Goal: Task Accomplishment & Management: Manage account settings

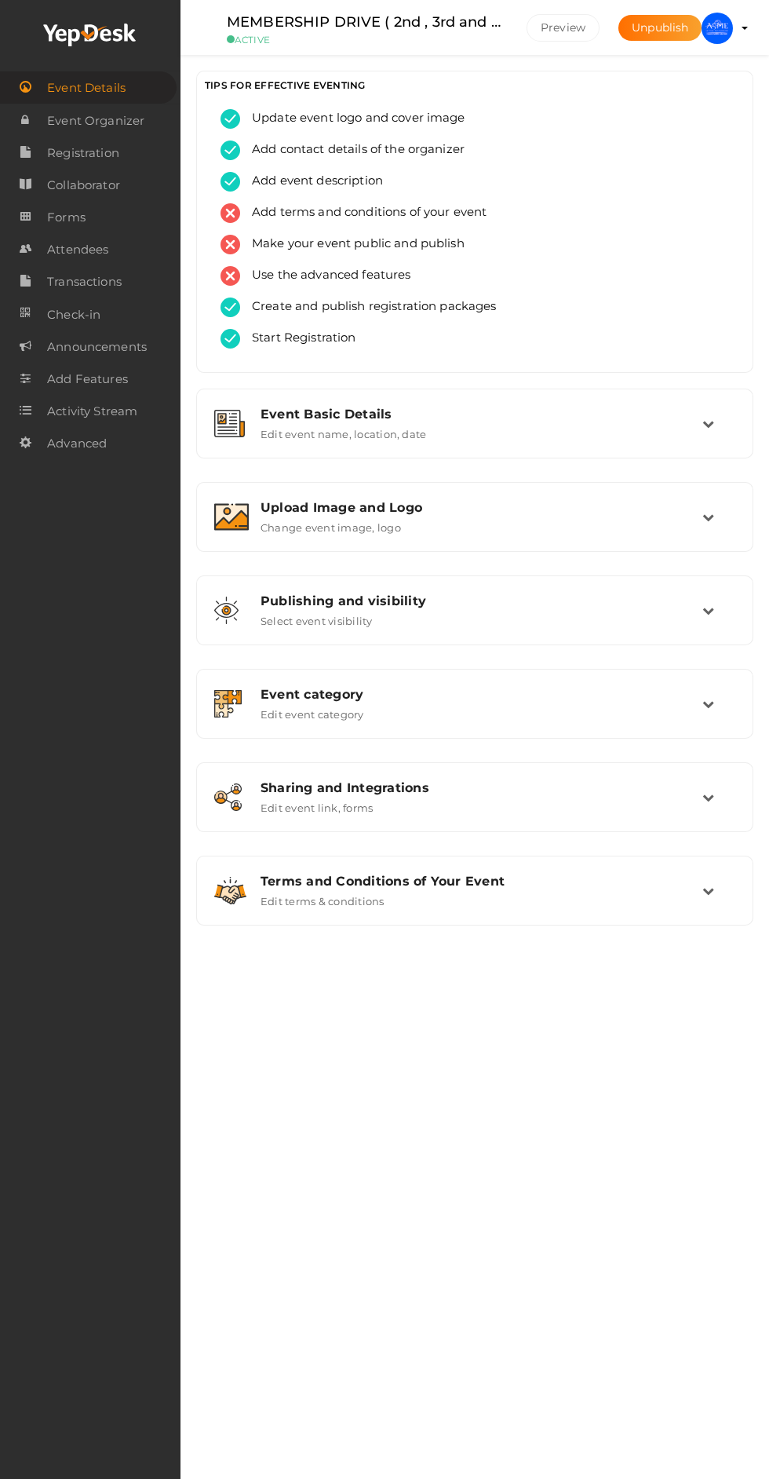
click at [239, 512] on img at bounding box center [231, 516] width 35 height 27
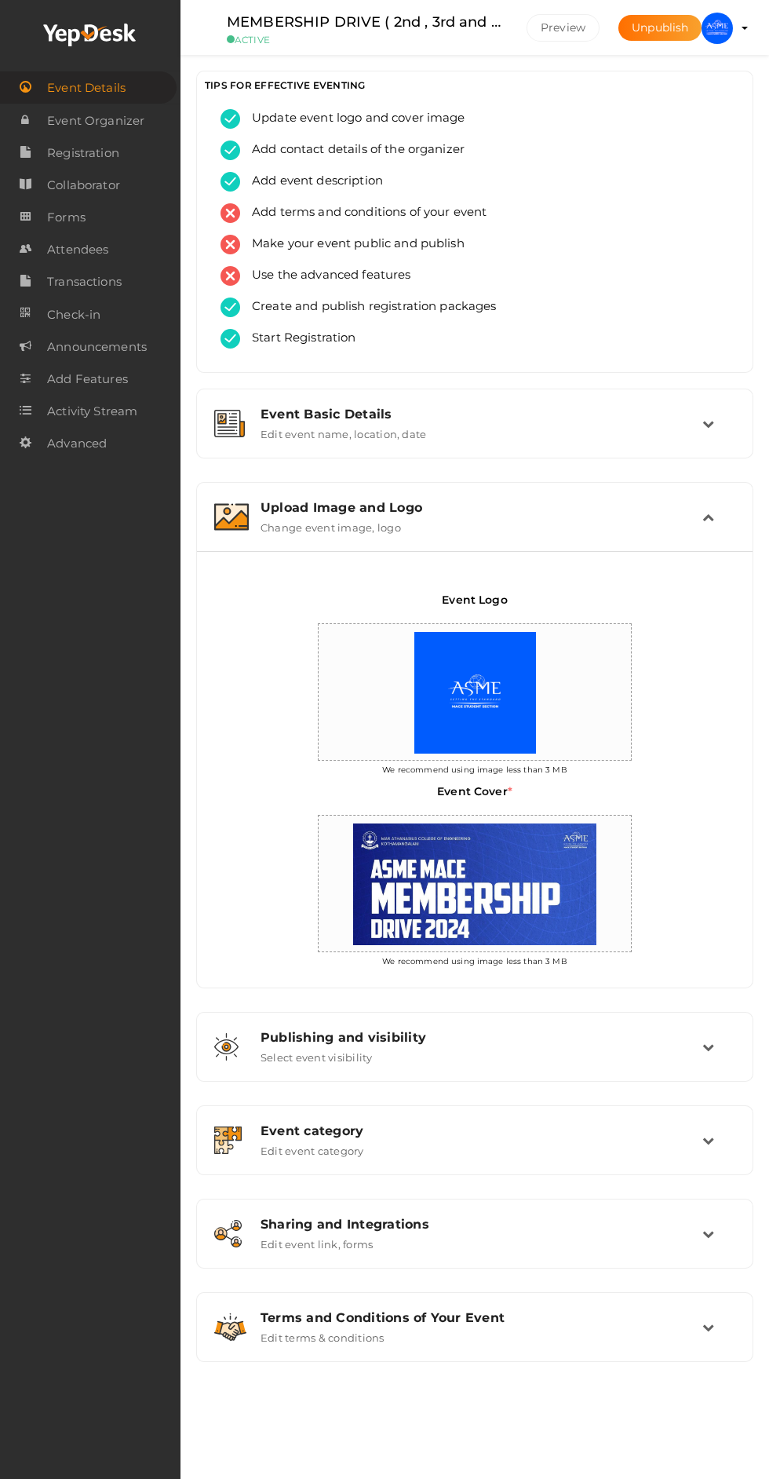
click at [239, 509] on img at bounding box center [231, 516] width 35 height 27
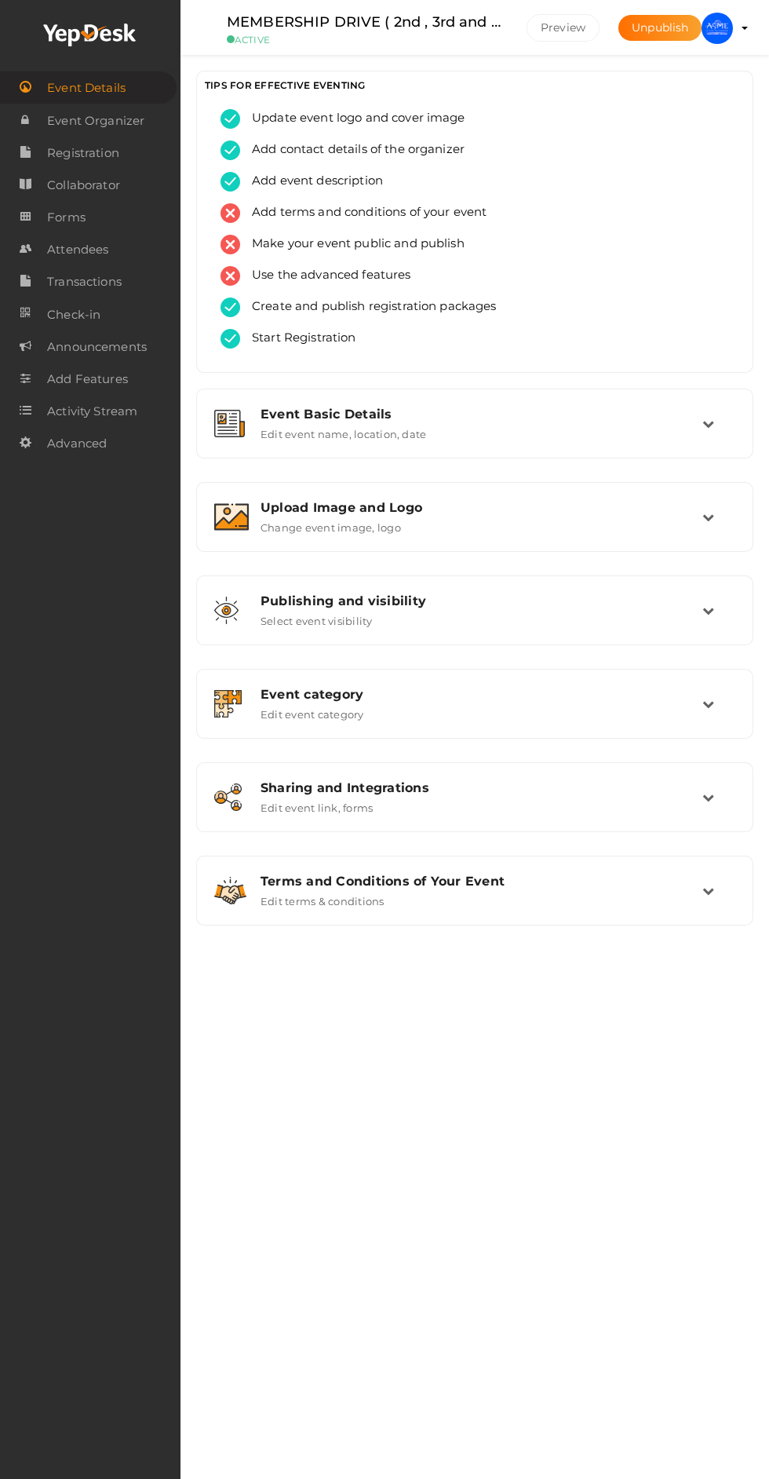
click at [717, 27] on img at bounding box center [717, 28] width 31 height 31
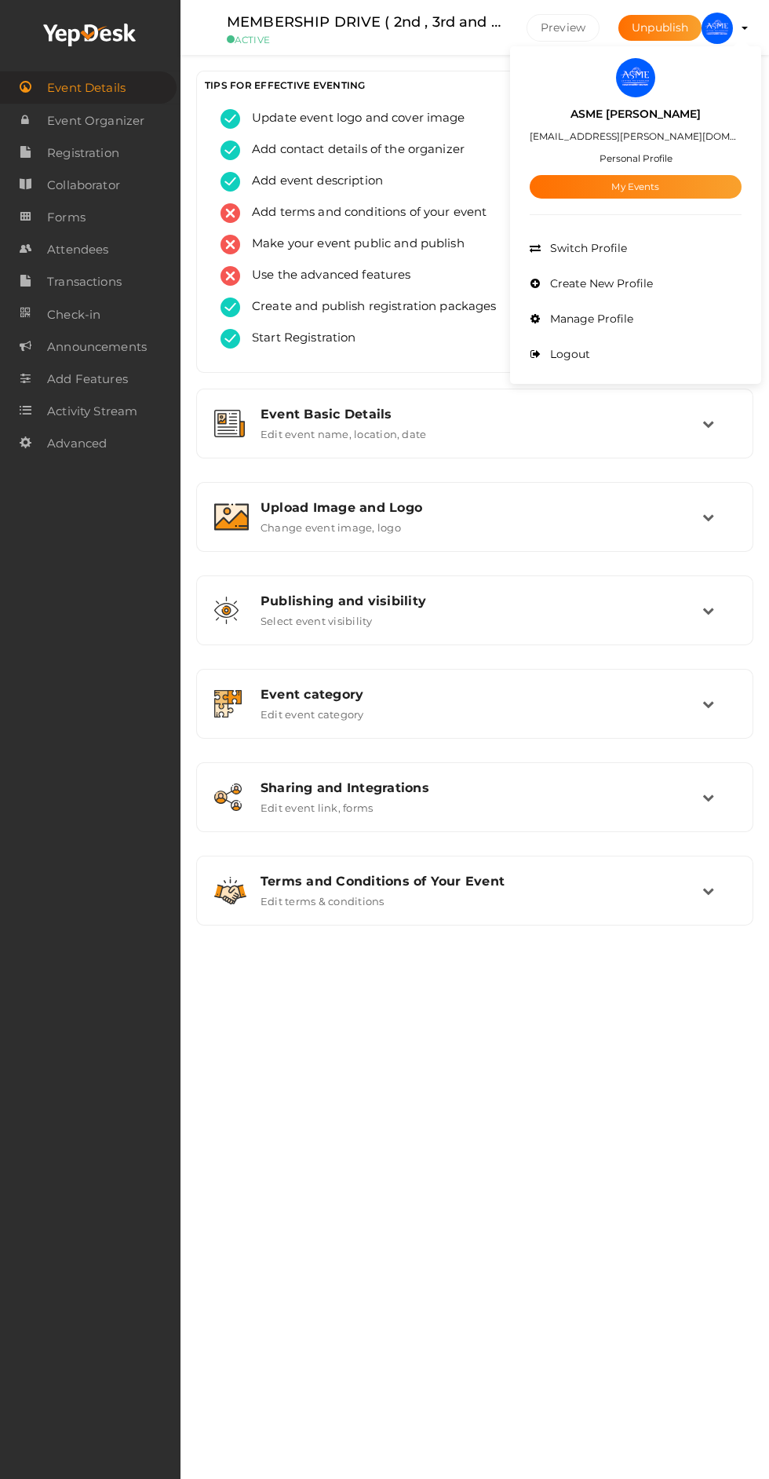
click at [593, 191] on link "My Events" at bounding box center [636, 187] width 212 height 24
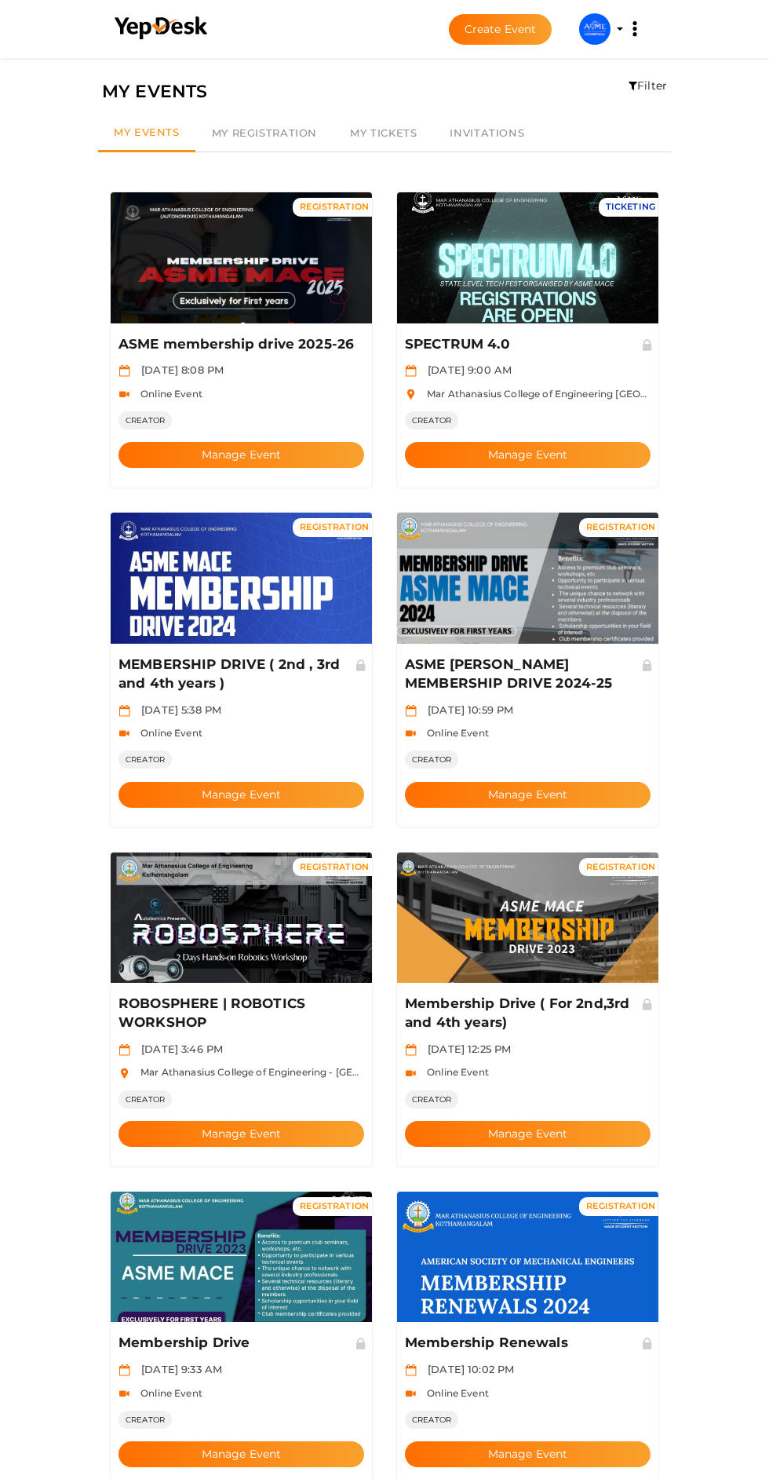
click at [228, 442] on button "Manage Event" at bounding box center [242, 455] width 246 height 26
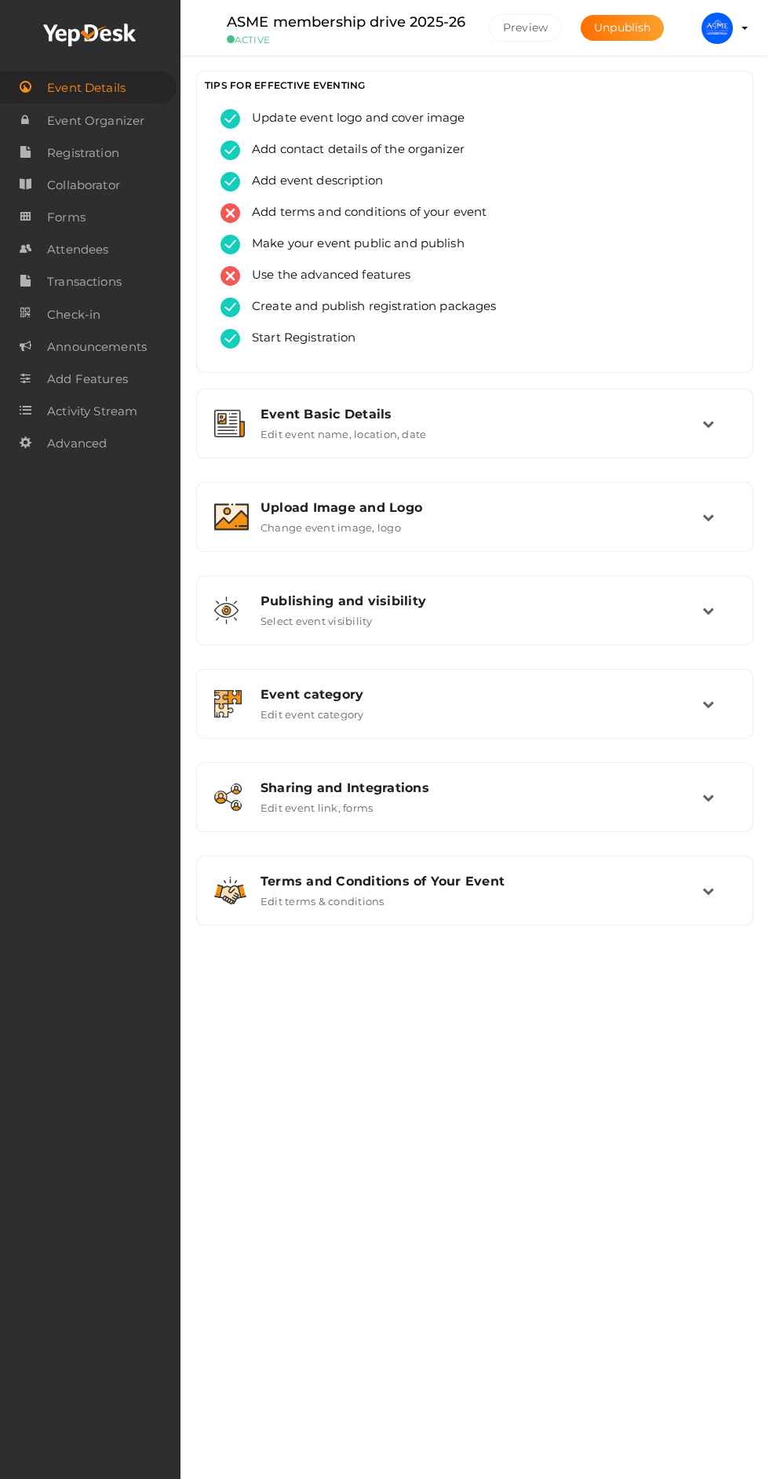
click at [244, 521] on img at bounding box center [231, 516] width 35 height 27
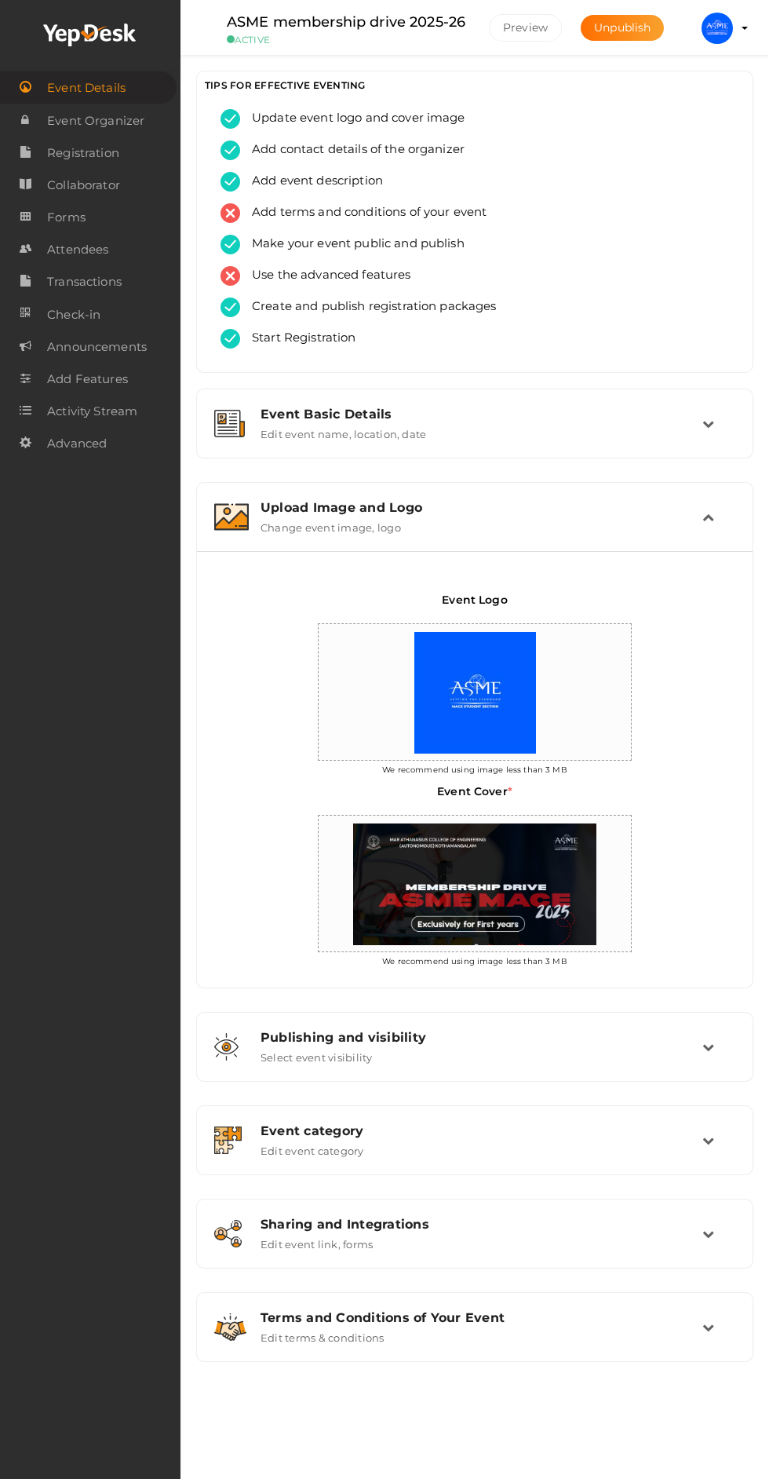
click at [256, 503] on div "Upload Image and Logo Change event image, logo" at bounding box center [476, 517] width 454 height 34
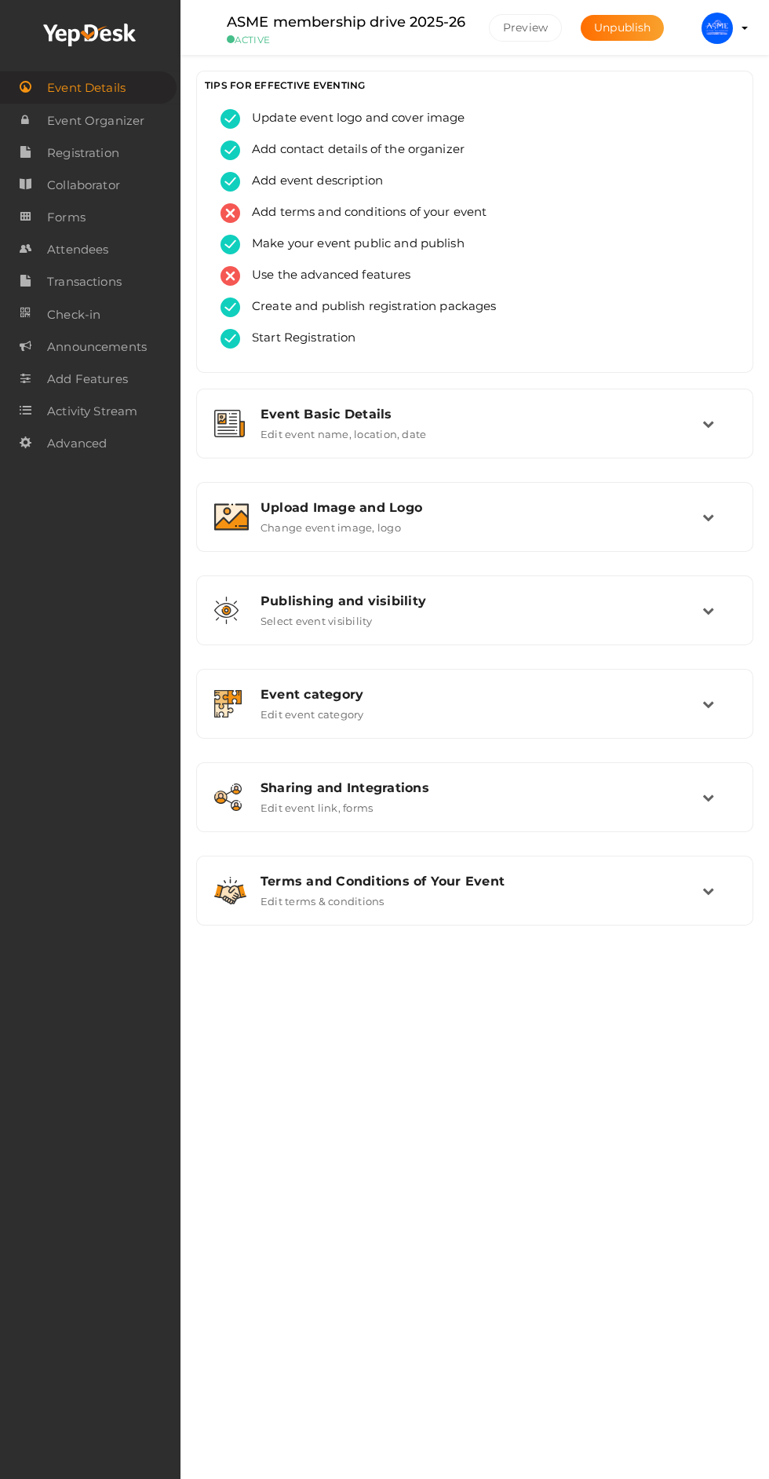
click at [46, 250] on link "Attendees" at bounding box center [90, 249] width 181 height 32
click at [716, 24] on img at bounding box center [717, 28] width 31 height 31
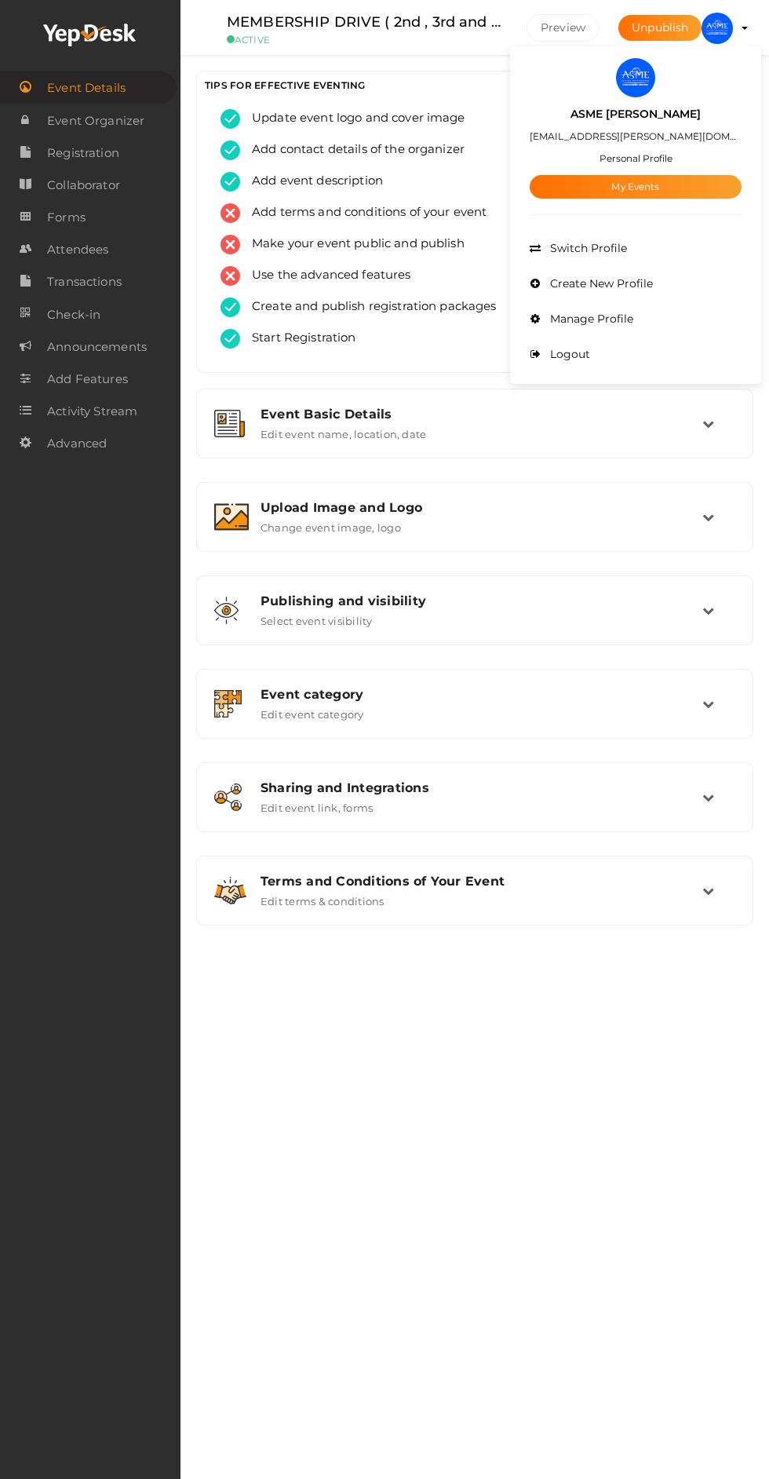
click at [692, 191] on link "My Events" at bounding box center [636, 187] width 212 height 24
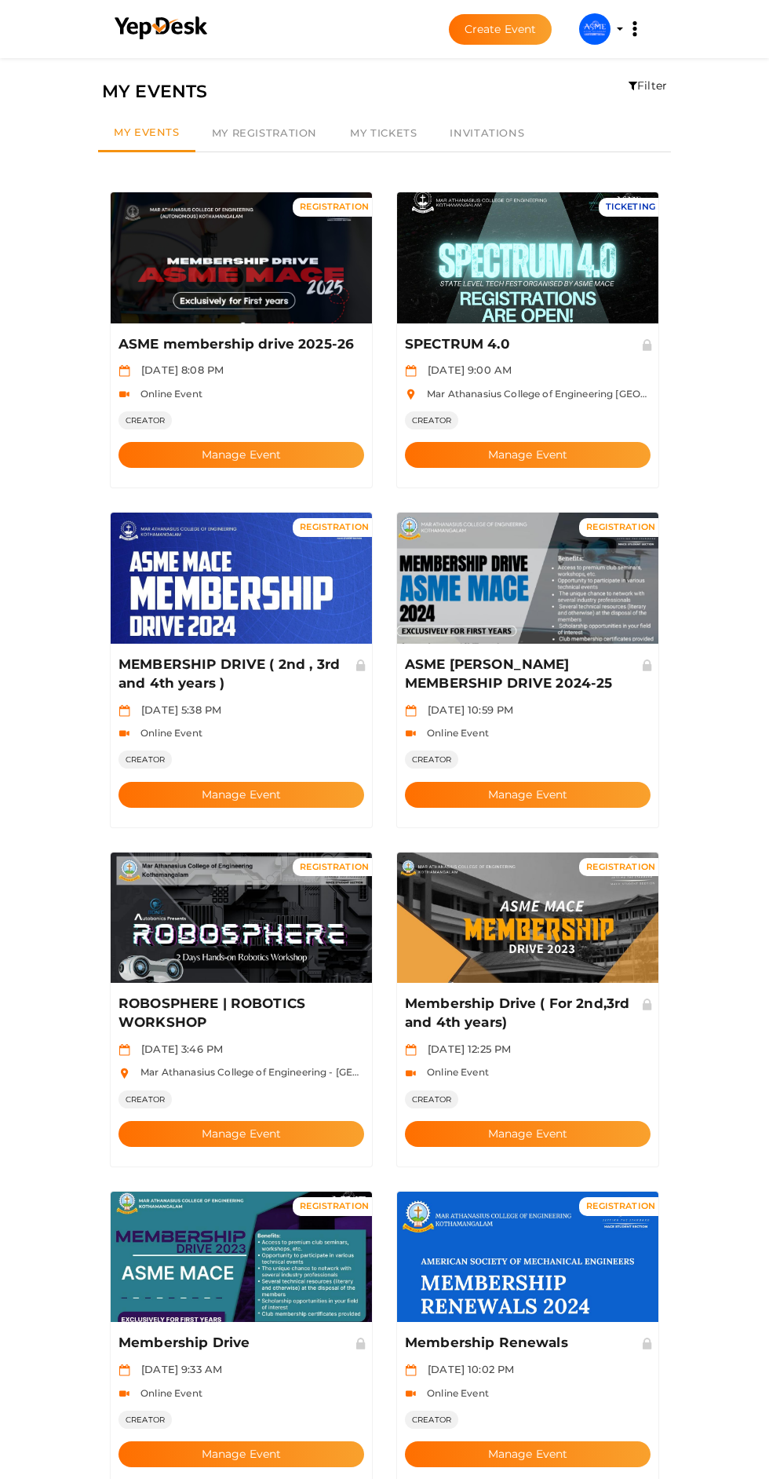
click at [301, 442] on button "Manage Event" at bounding box center [242, 455] width 246 height 26
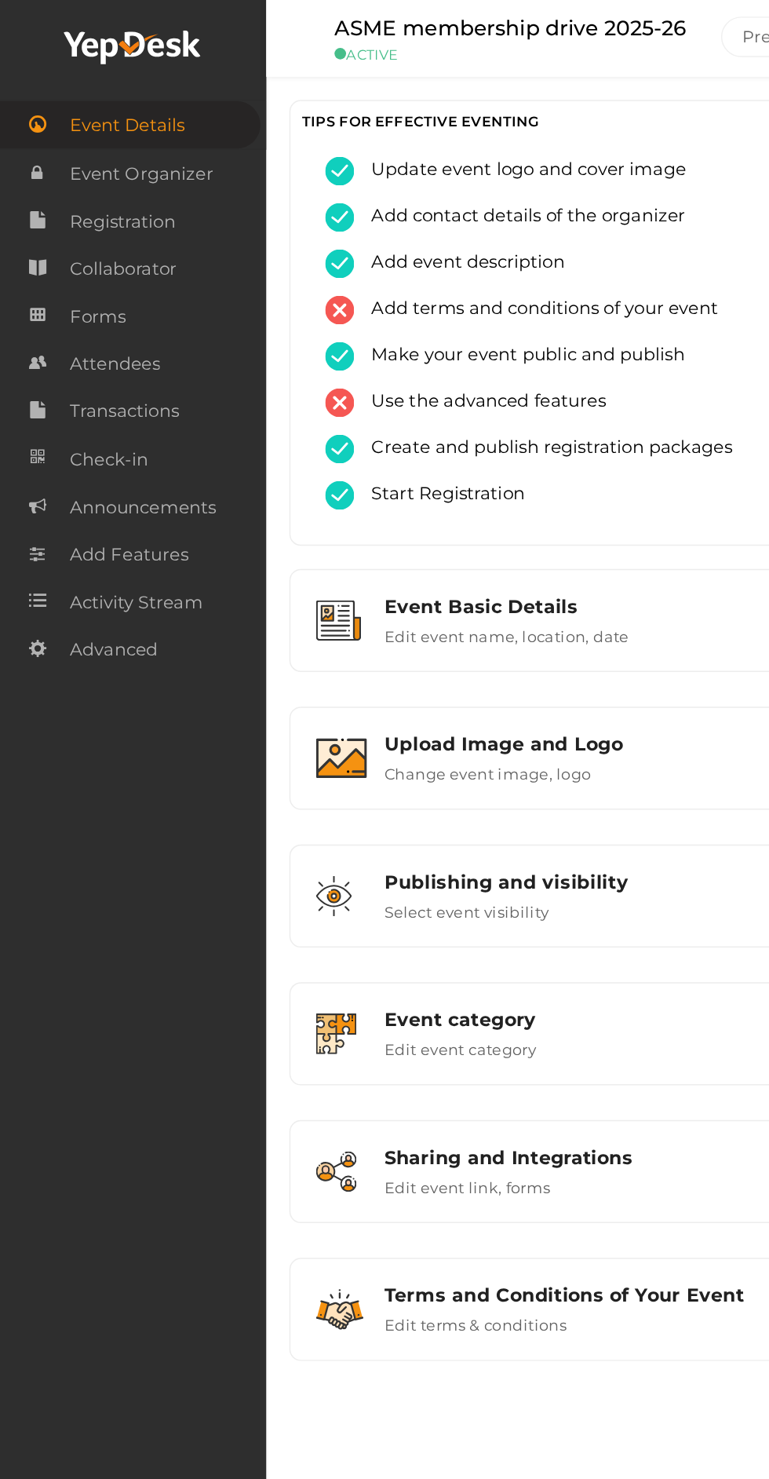
click at [93, 250] on span "Attendees" at bounding box center [77, 249] width 61 height 31
